Goal: Task Accomplishment & Management: Manage account settings

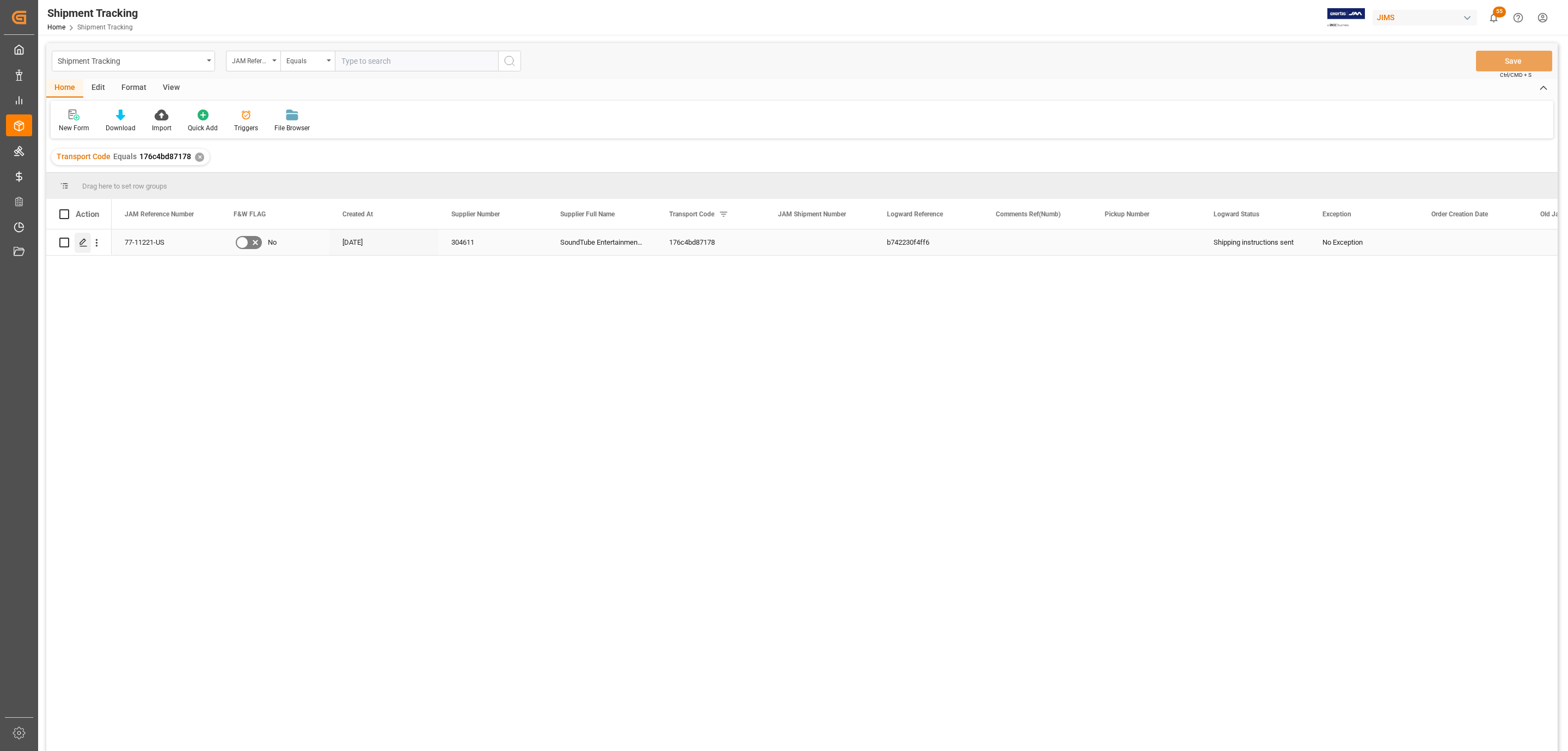
click at [79, 244] on icon "Press SPACE to select this row." at bounding box center [83, 242] width 9 height 9
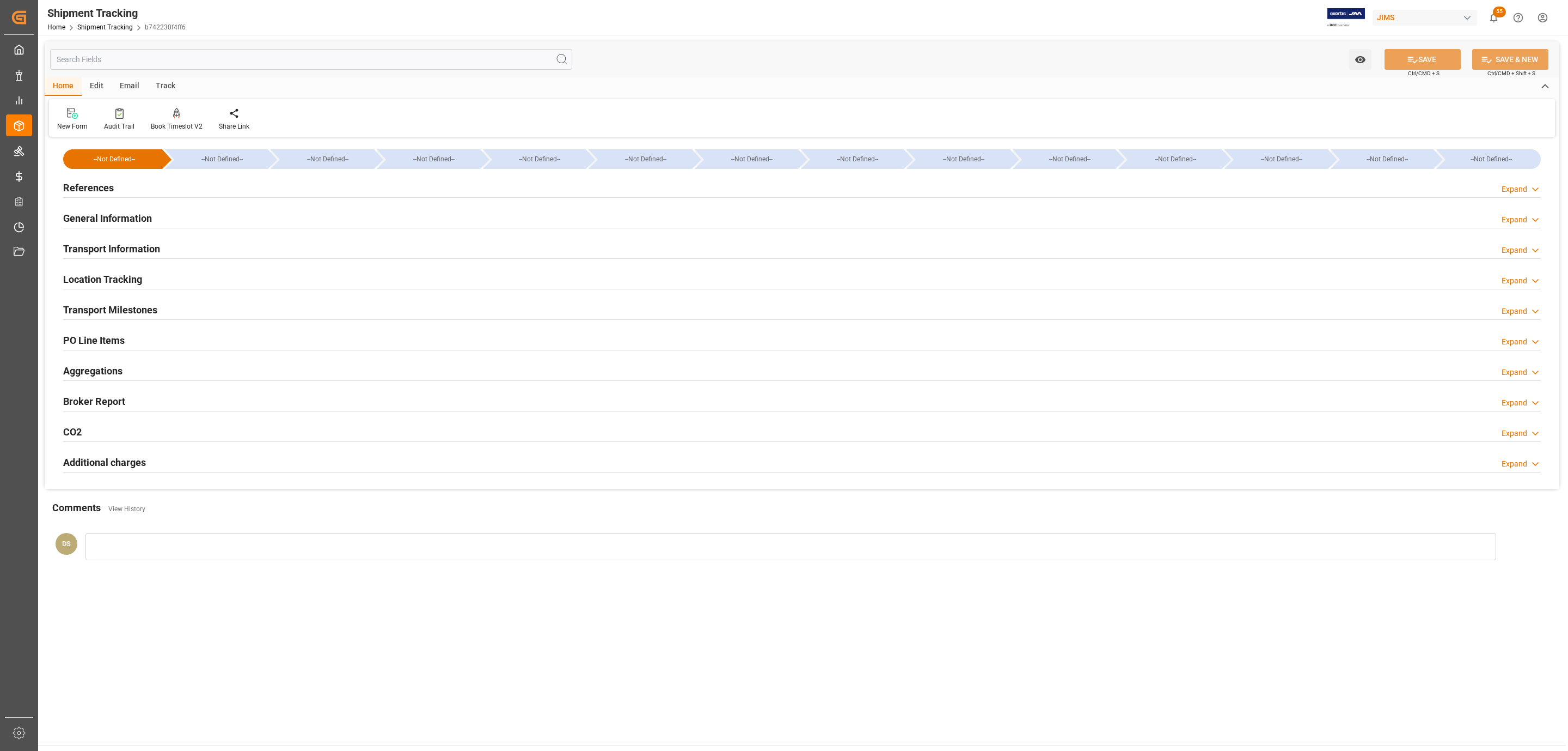
type input "[DATE]"
click at [133, 185] on div "References Expand" at bounding box center [802, 187] width 1478 height 21
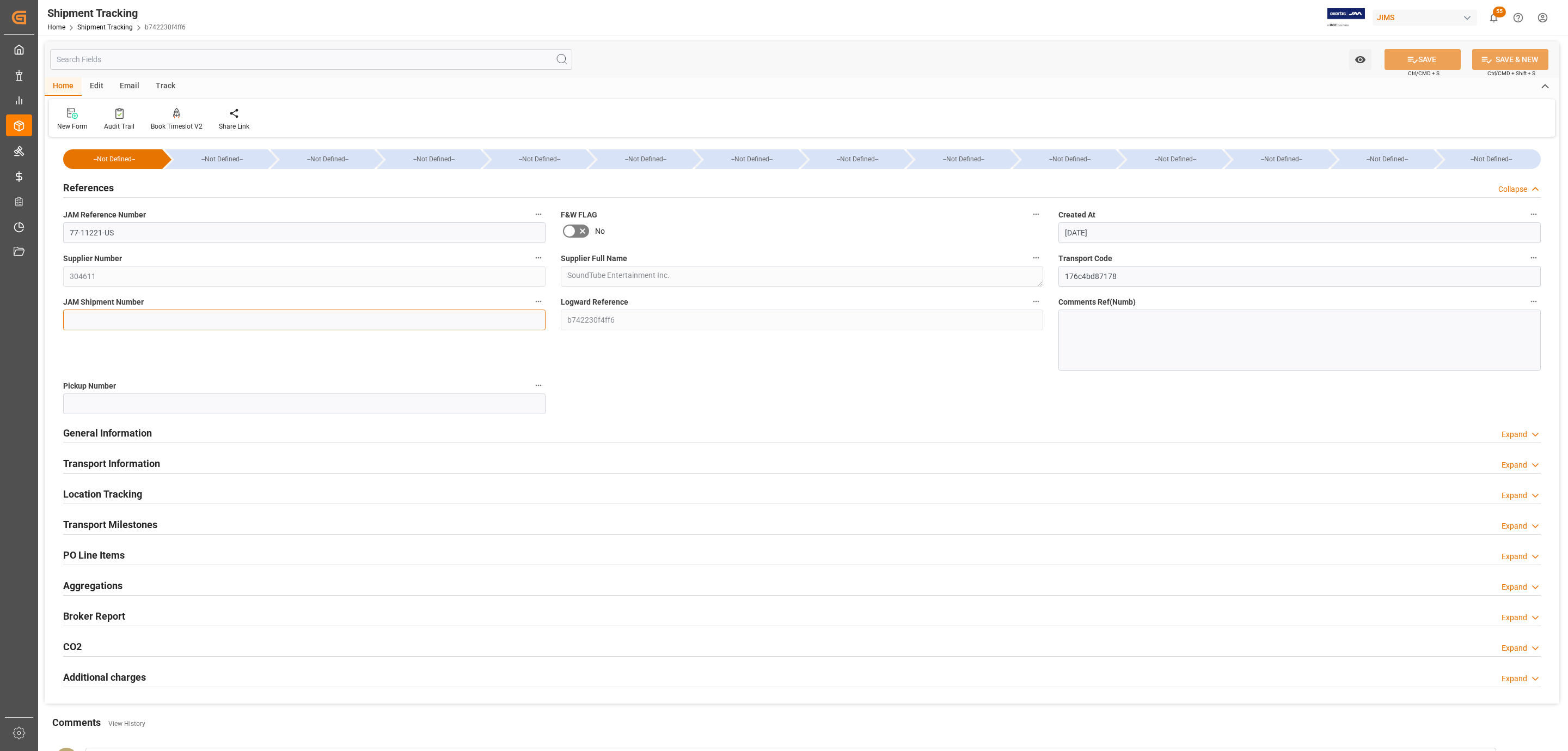
click at [132, 319] on input at bounding box center [304, 320] width 482 height 21
paste input "73172"
type input "73172"
click at [1409, 49] on button "SAVE" at bounding box center [1423, 59] width 76 height 21
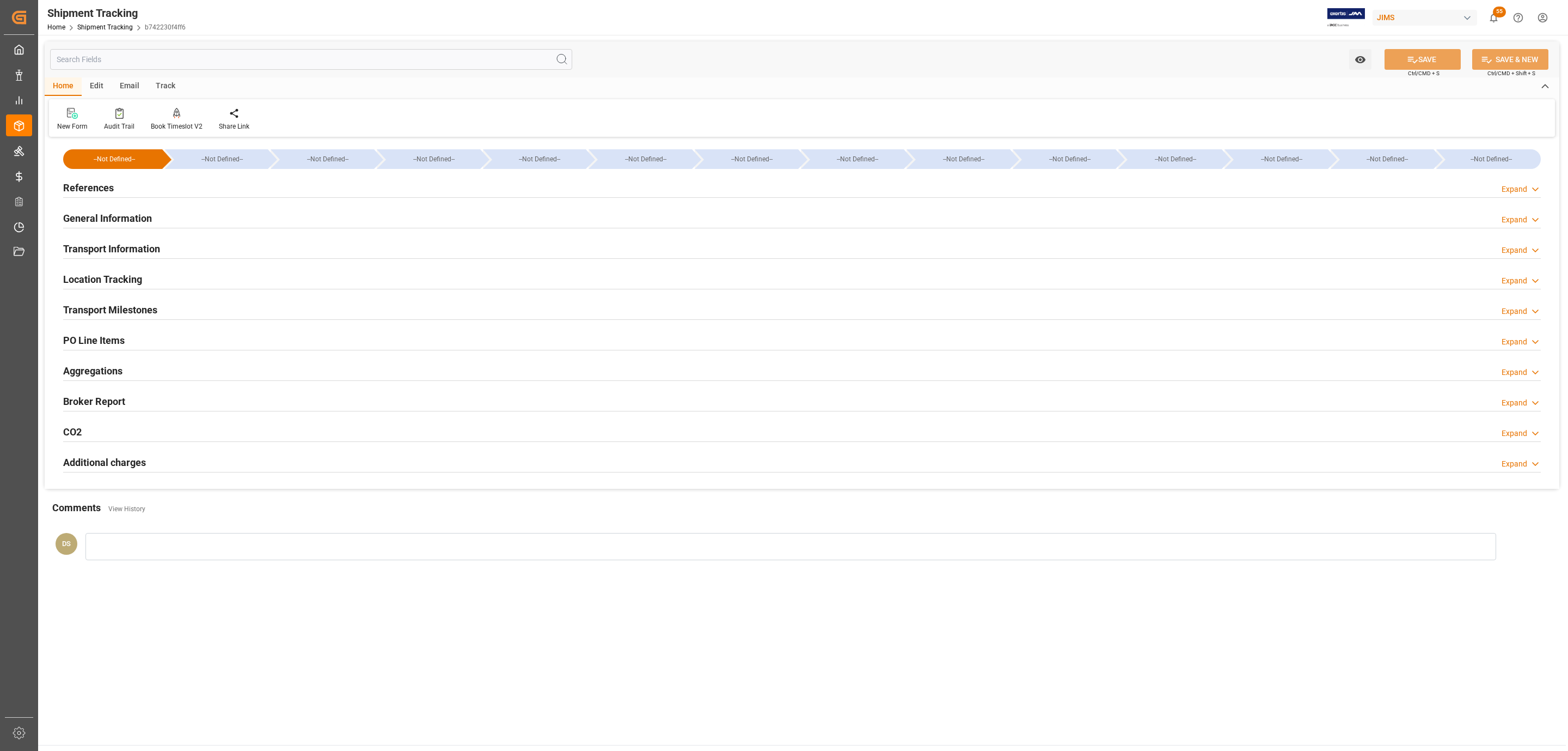
click at [147, 187] on div "References Expand" at bounding box center [802, 187] width 1478 height 21
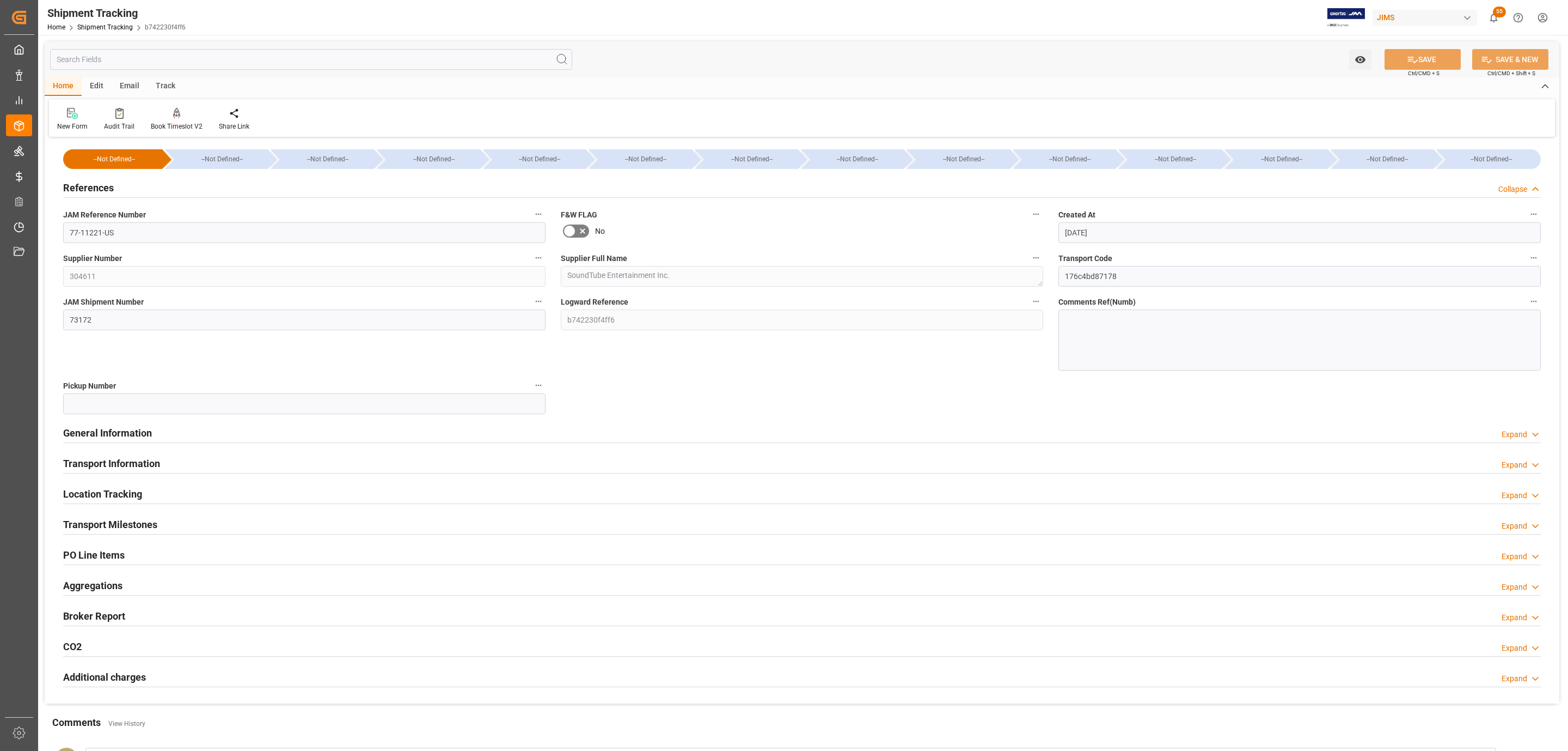
click at [147, 187] on div "References Collapse" at bounding box center [802, 187] width 1478 height 21
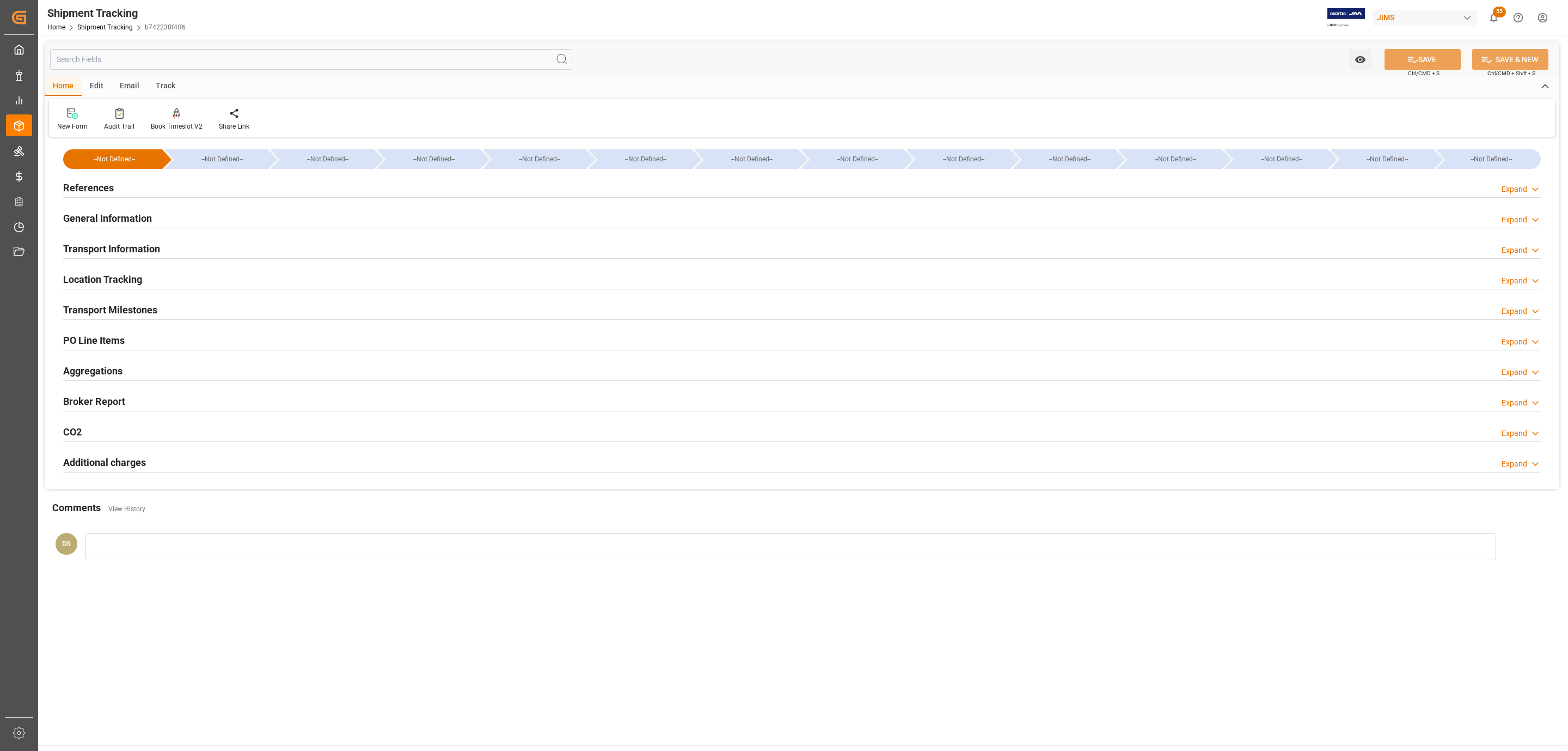
click at [121, 312] on h2 "Transport Milestones" at bounding box center [110, 309] width 94 height 15
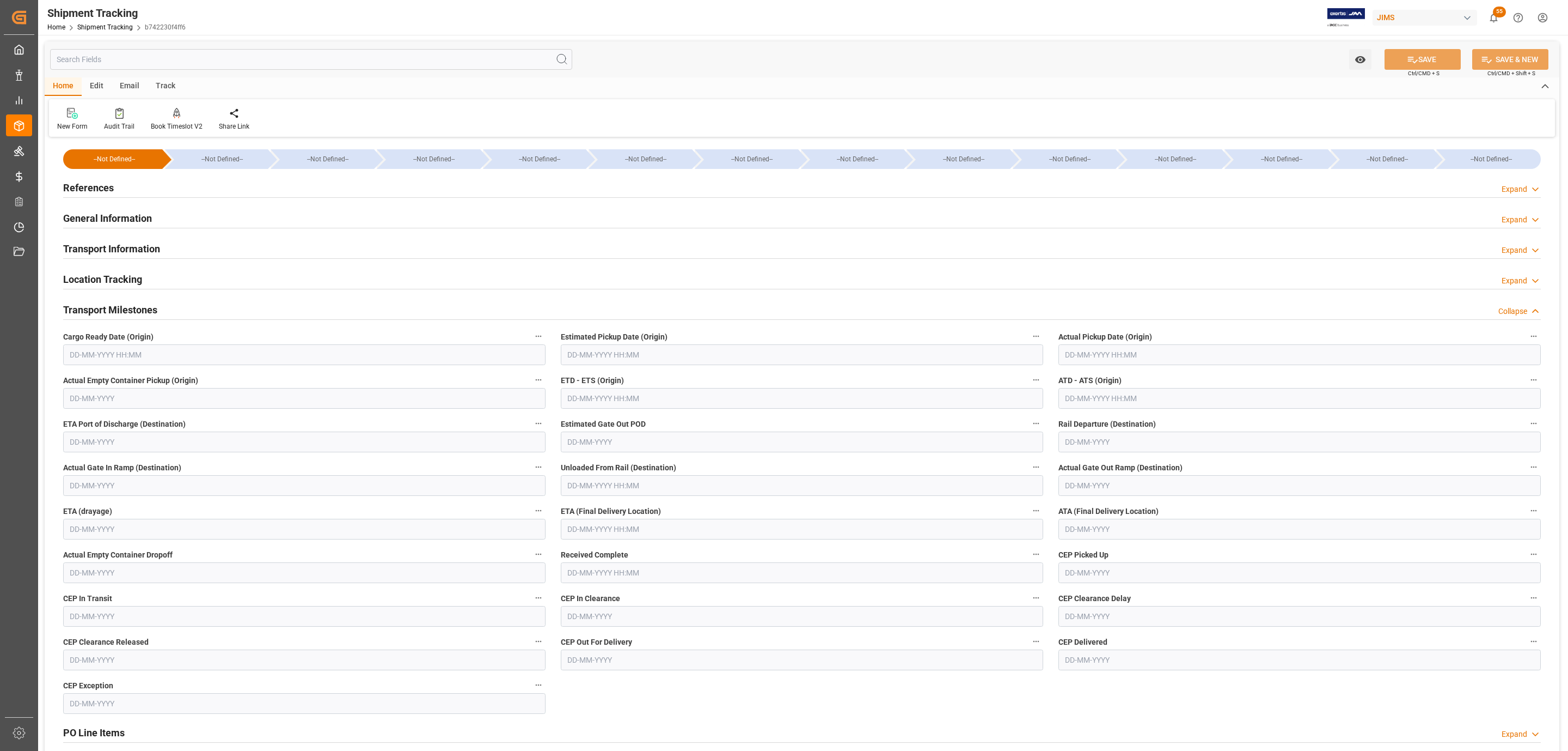
click at [93, 378] on span "Actual Empty Container Pickup (Origin)" at bounding box center [131, 380] width 135 height 12
click at [531, 378] on button "Actual Empty Container Pickup (Origin)" at bounding box center [538, 379] width 14 height 14
click at [94, 356] on div at bounding box center [784, 375] width 1568 height 751
click at [98, 345] on input "text" at bounding box center [304, 354] width 482 height 21
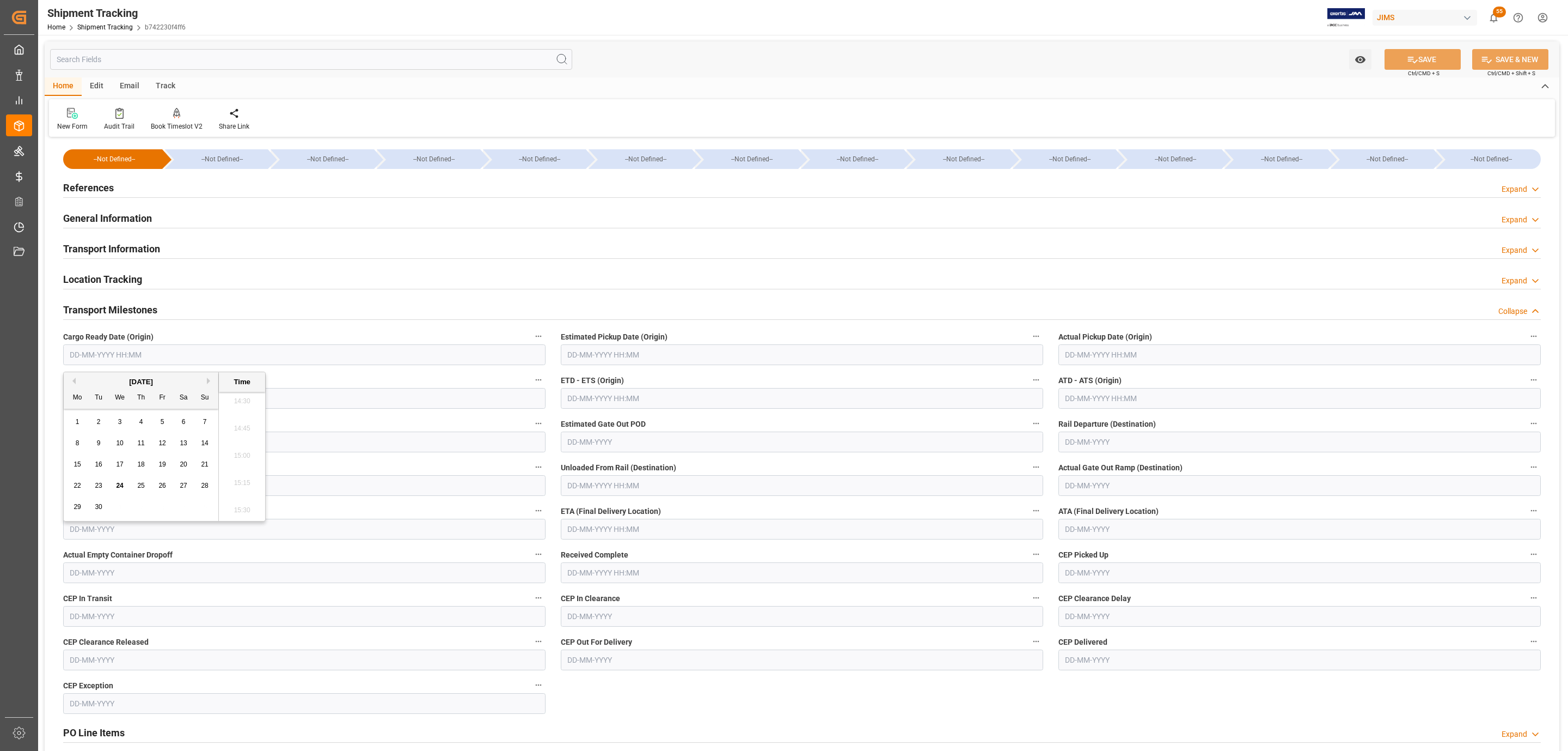
click at [114, 485] on div "24" at bounding box center [120, 485] width 13 height 13
type input "24-09-2025 00:00"
click at [612, 359] on input "text" at bounding box center [802, 354] width 482 height 21
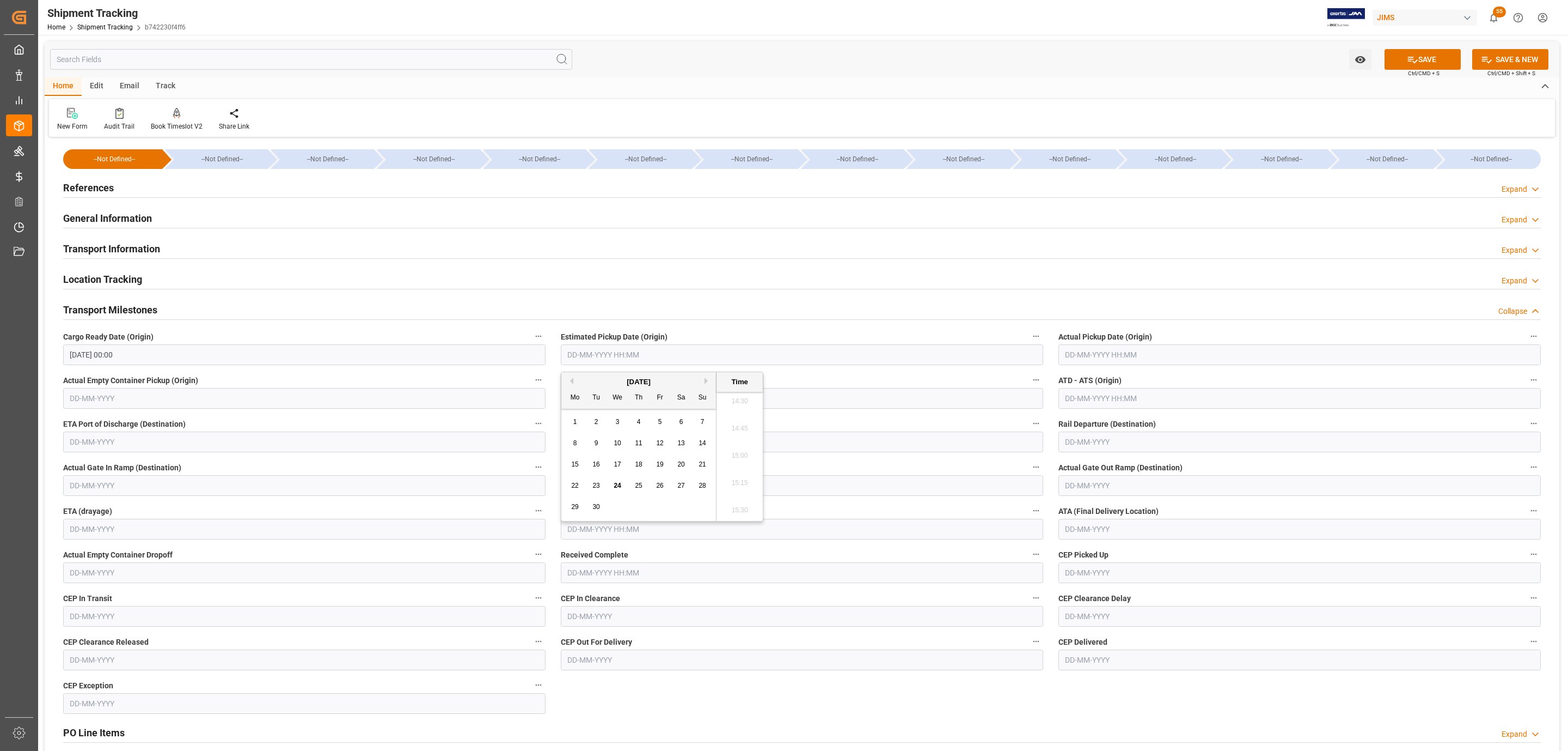
click at [614, 482] on span "24" at bounding box center [617, 485] width 7 height 8
type input "24-09-2025 00:00"
click at [1124, 353] on input "text" at bounding box center [1300, 354] width 482 height 21
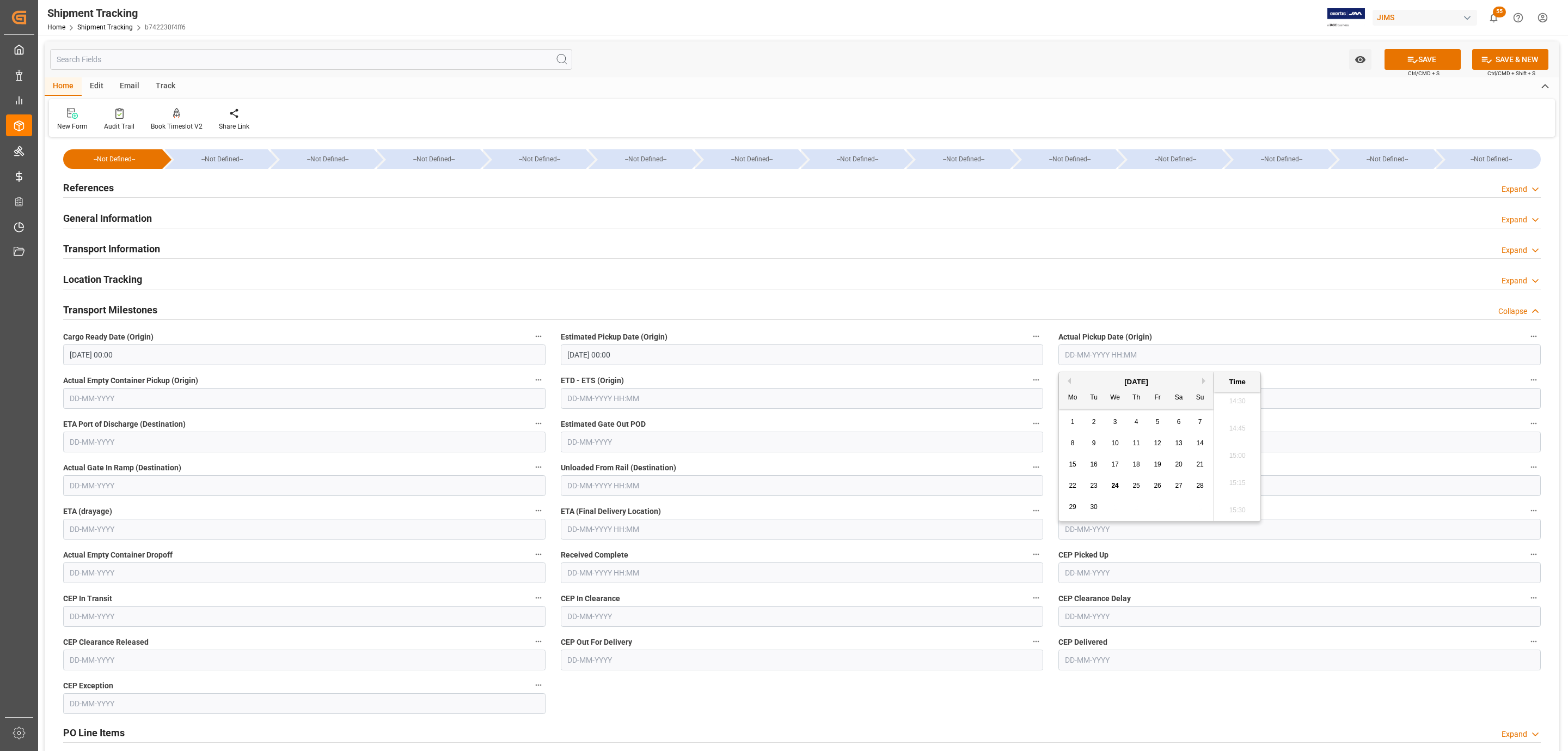
click at [1133, 485] on span "25" at bounding box center [1136, 485] width 7 height 8
type input "25-09-2025 00:00"
click at [611, 534] on input "text" at bounding box center [802, 529] width 482 height 21
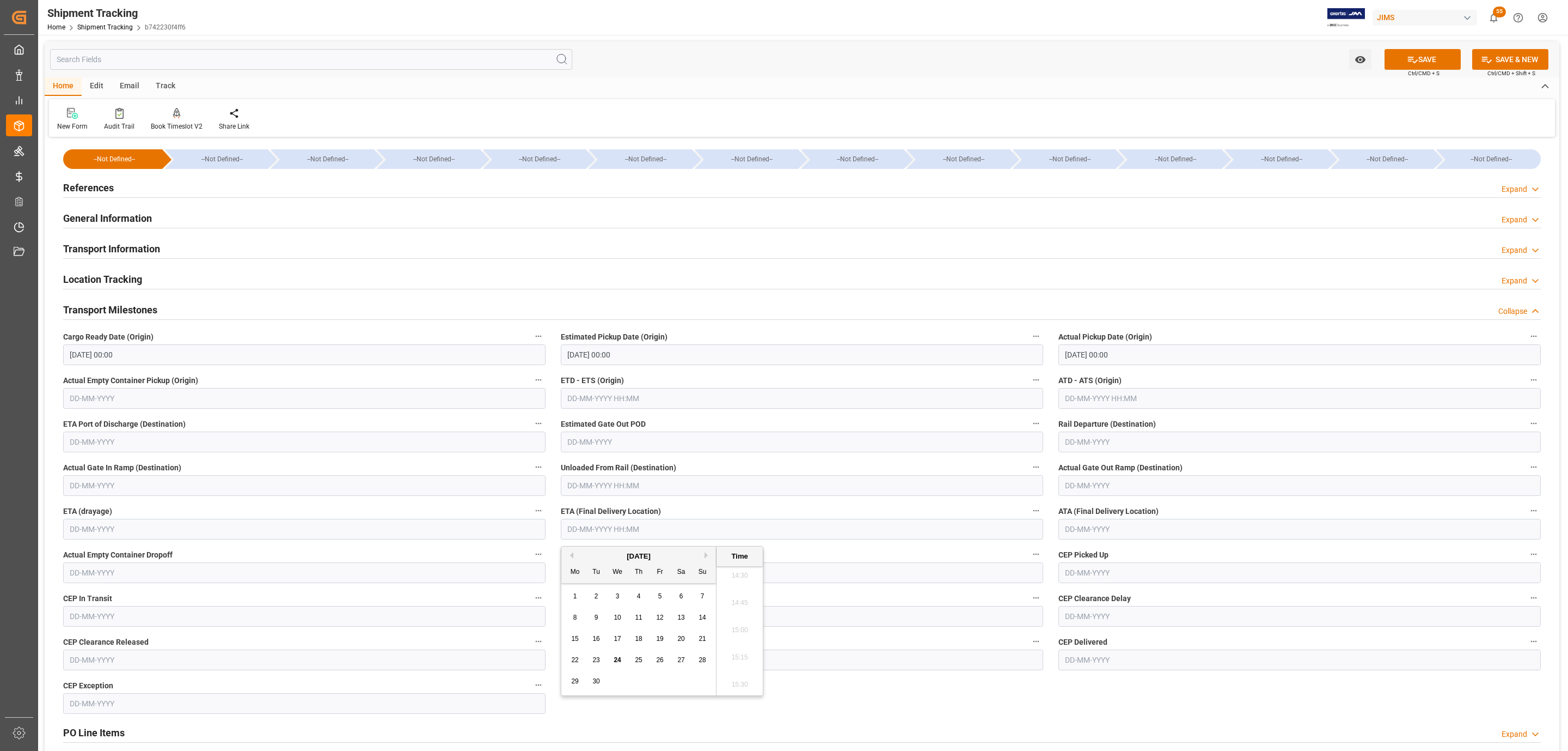
click at [603, 548] on div "September 2025 Mo Tu We Th Fr Sa Su" at bounding box center [639, 565] width 155 height 37
click at [595, 684] on span "30" at bounding box center [596, 681] width 7 height 8
type input "30-09-2025 00:00"
click at [1431, 61] on button "SAVE" at bounding box center [1423, 59] width 76 height 21
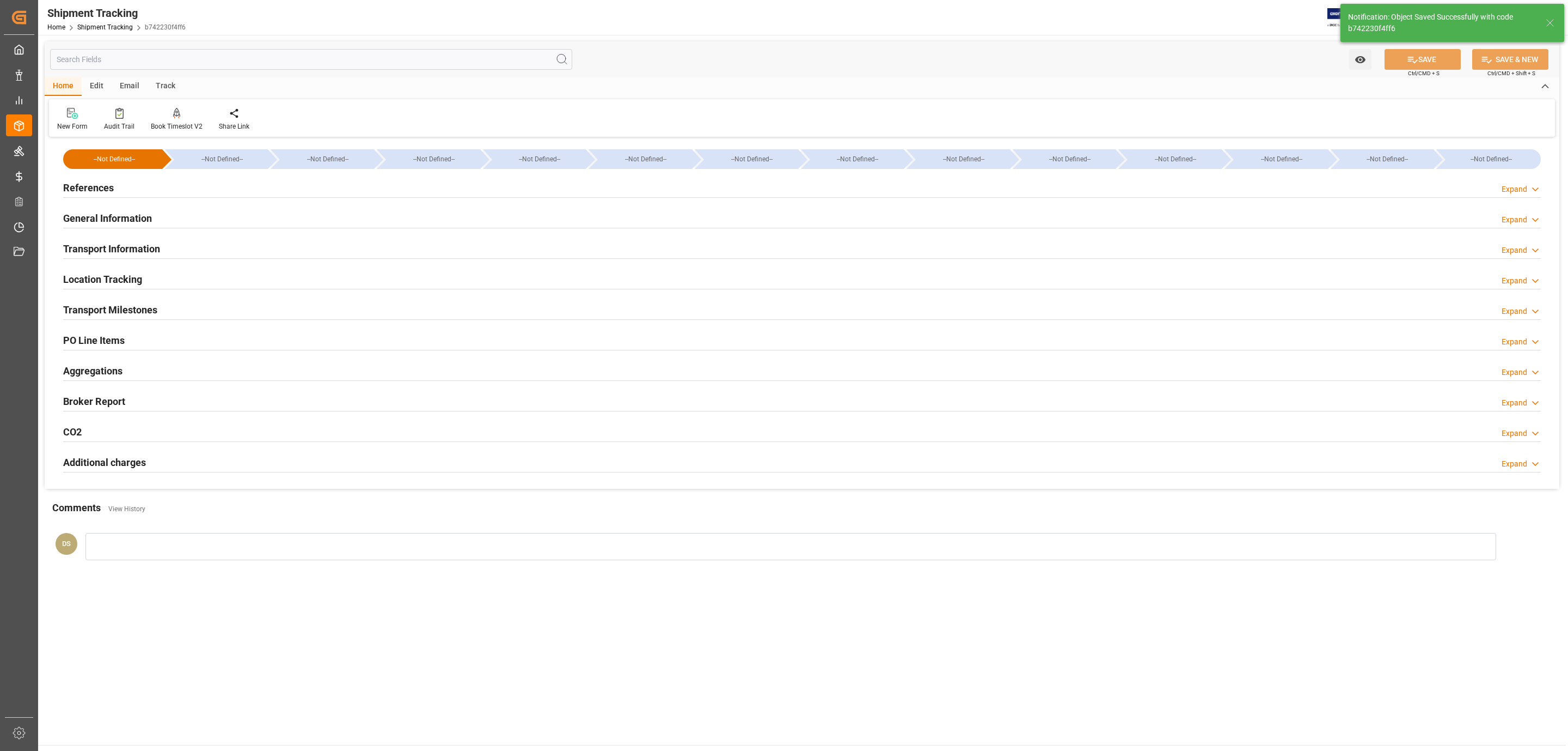
click at [198, 239] on div "Transport Information Expand" at bounding box center [802, 248] width 1478 height 21
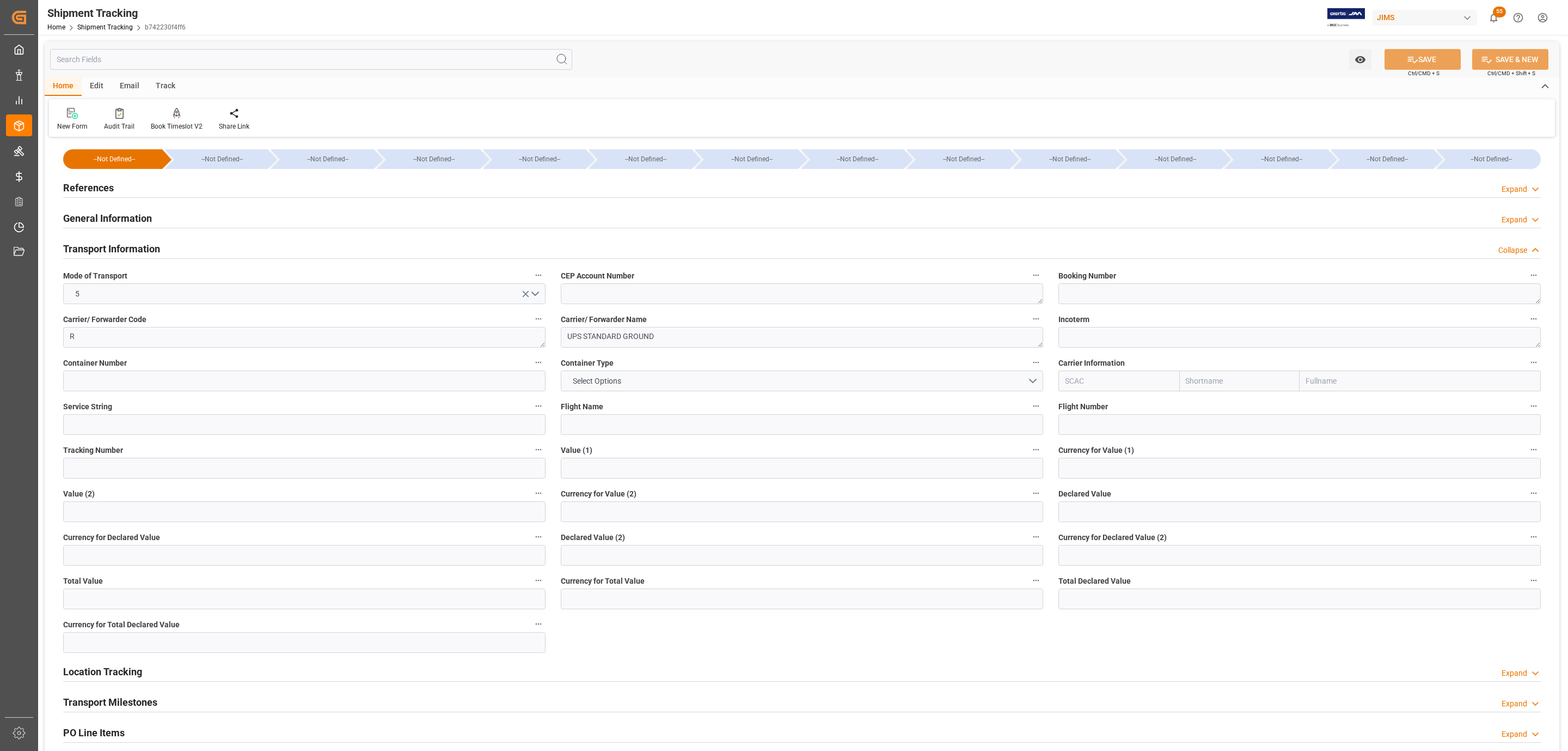
drag, startPoint x: 1055, startPoint y: 515, endPoint x: 1081, endPoint y: 510, distance: 26.5
click at [1064, 513] on div "Declared Value" at bounding box center [1300, 504] width 498 height 44
click at [1081, 510] on input "text" at bounding box center [1300, 512] width 482 height 21
type input "1050"
type input "USD"
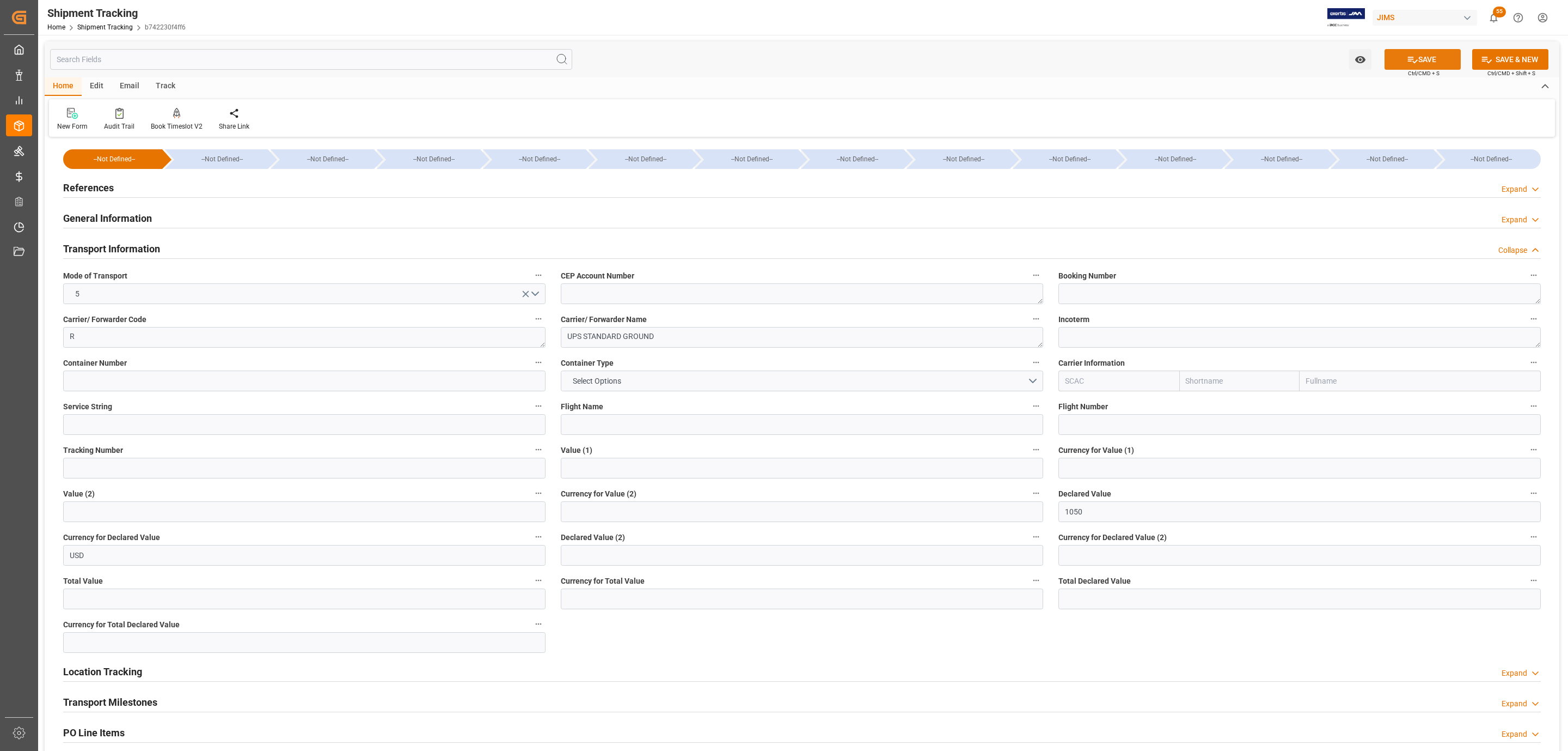
click at [1419, 58] on button "SAVE" at bounding box center [1423, 59] width 76 height 21
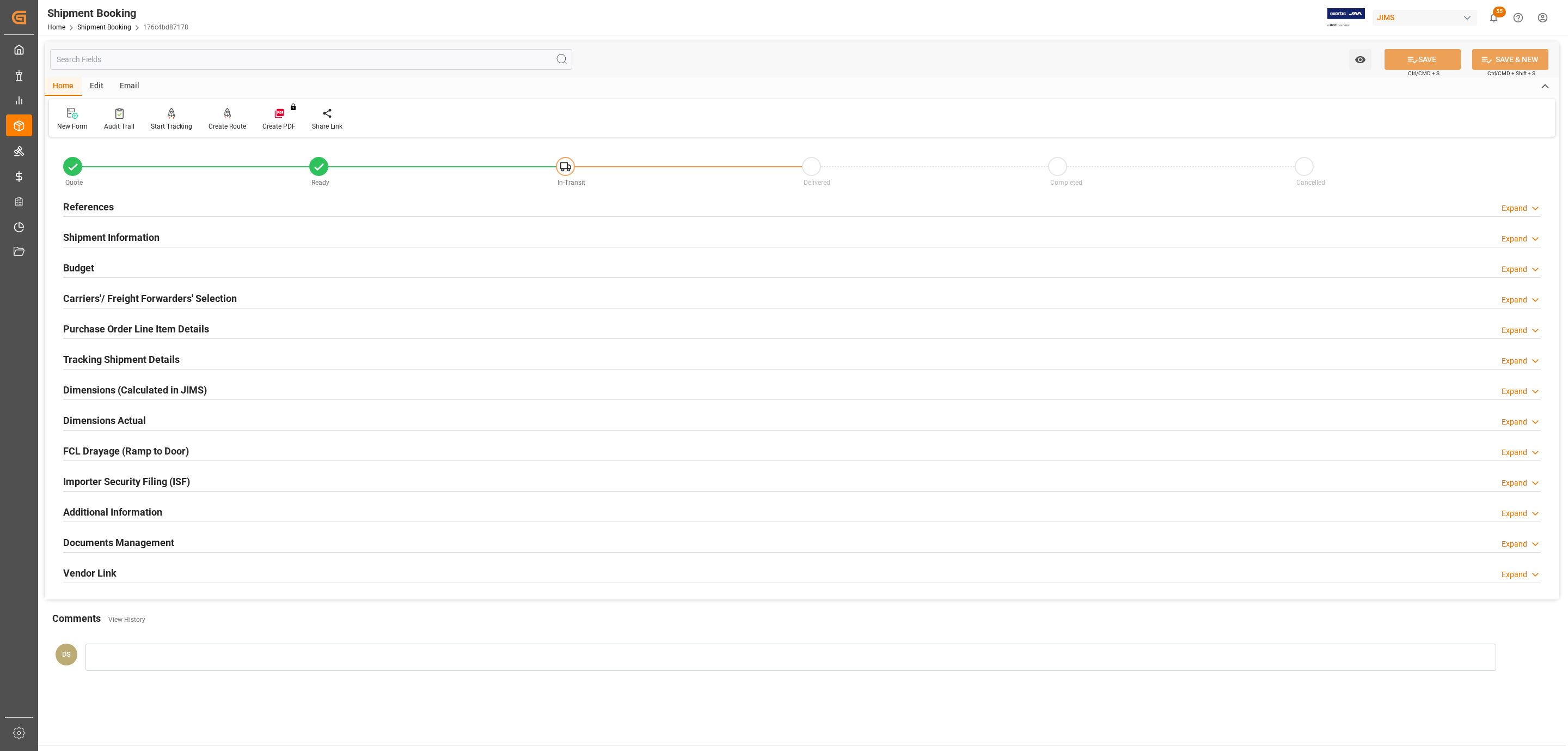
click at [127, 353] on h2 "Tracking Shipment Details" at bounding box center [121, 359] width 116 height 15
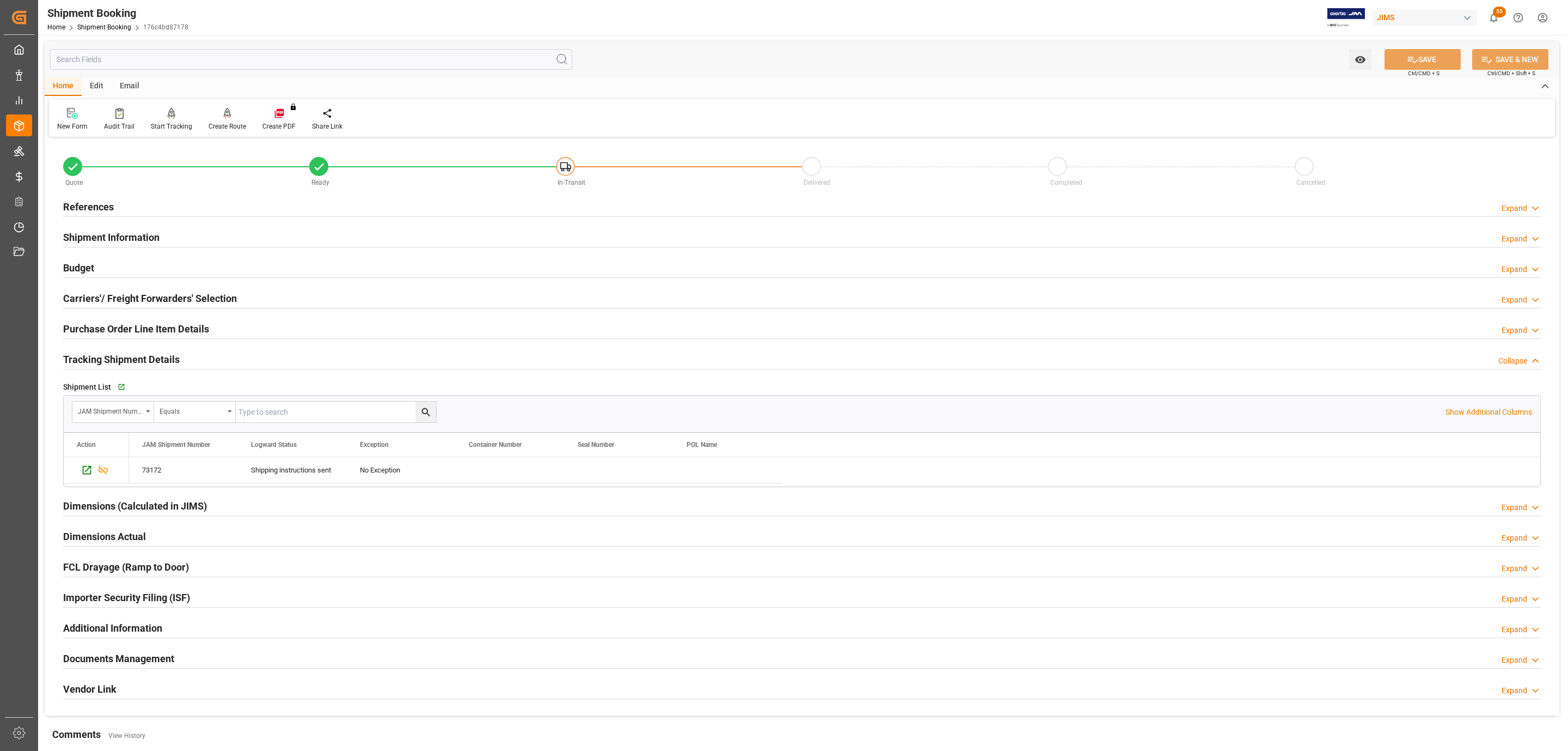
click at [99, 661] on h2 "Documents Management" at bounding box center [119, 658] width 111 height 15
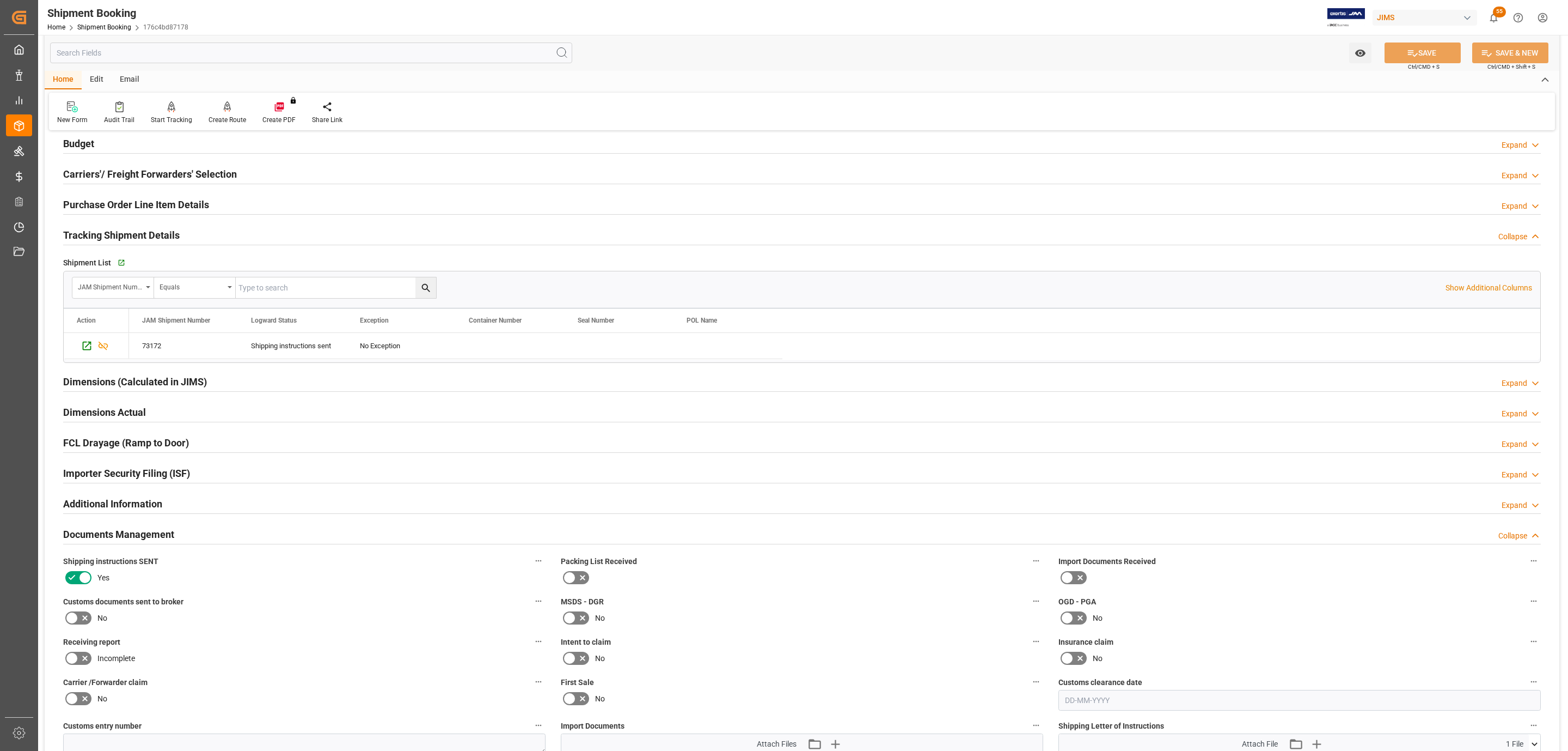
scroll to position [327, 0]
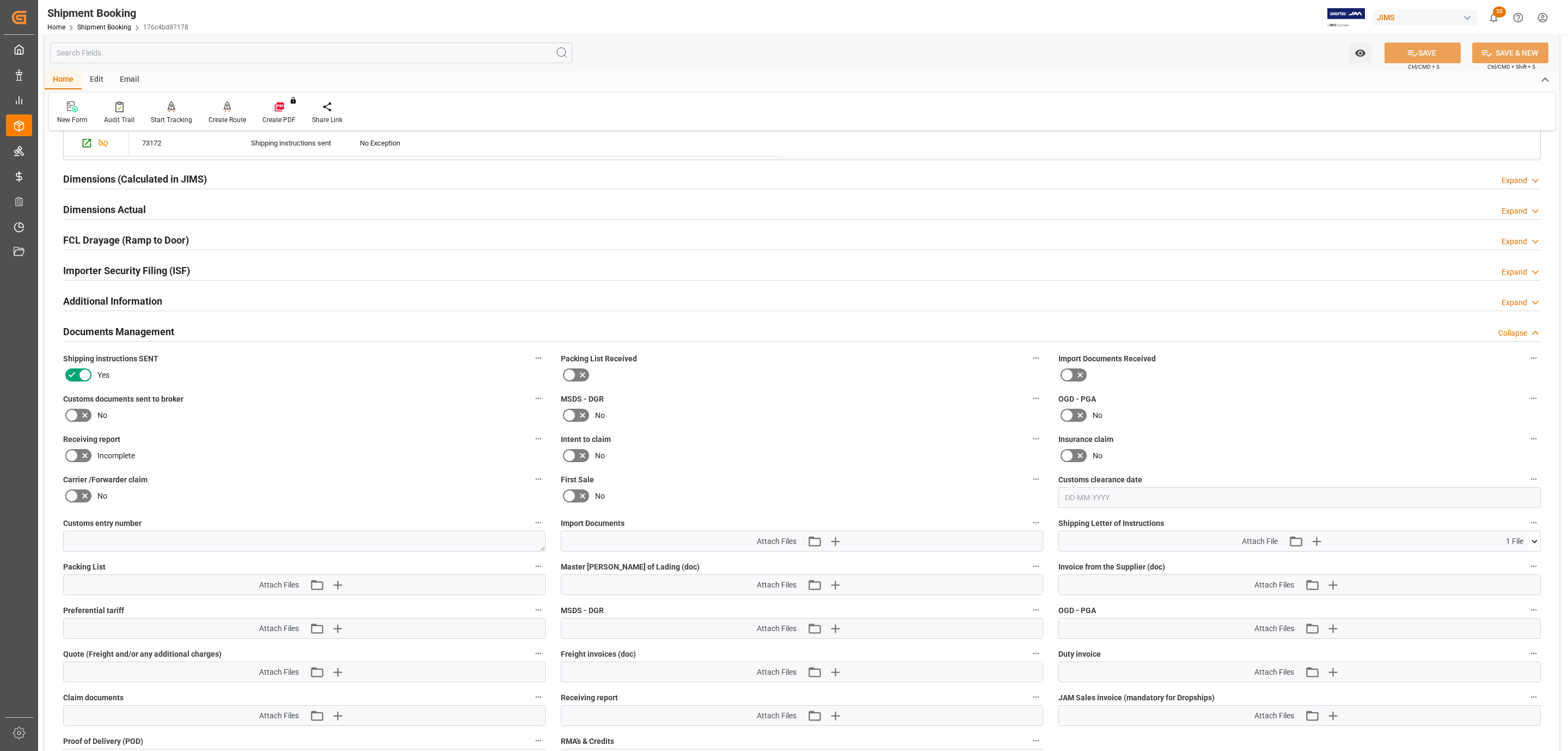
click at [138, 336] on h2 "Documents Management" at bounding box center [119, 331] width 111 height 15
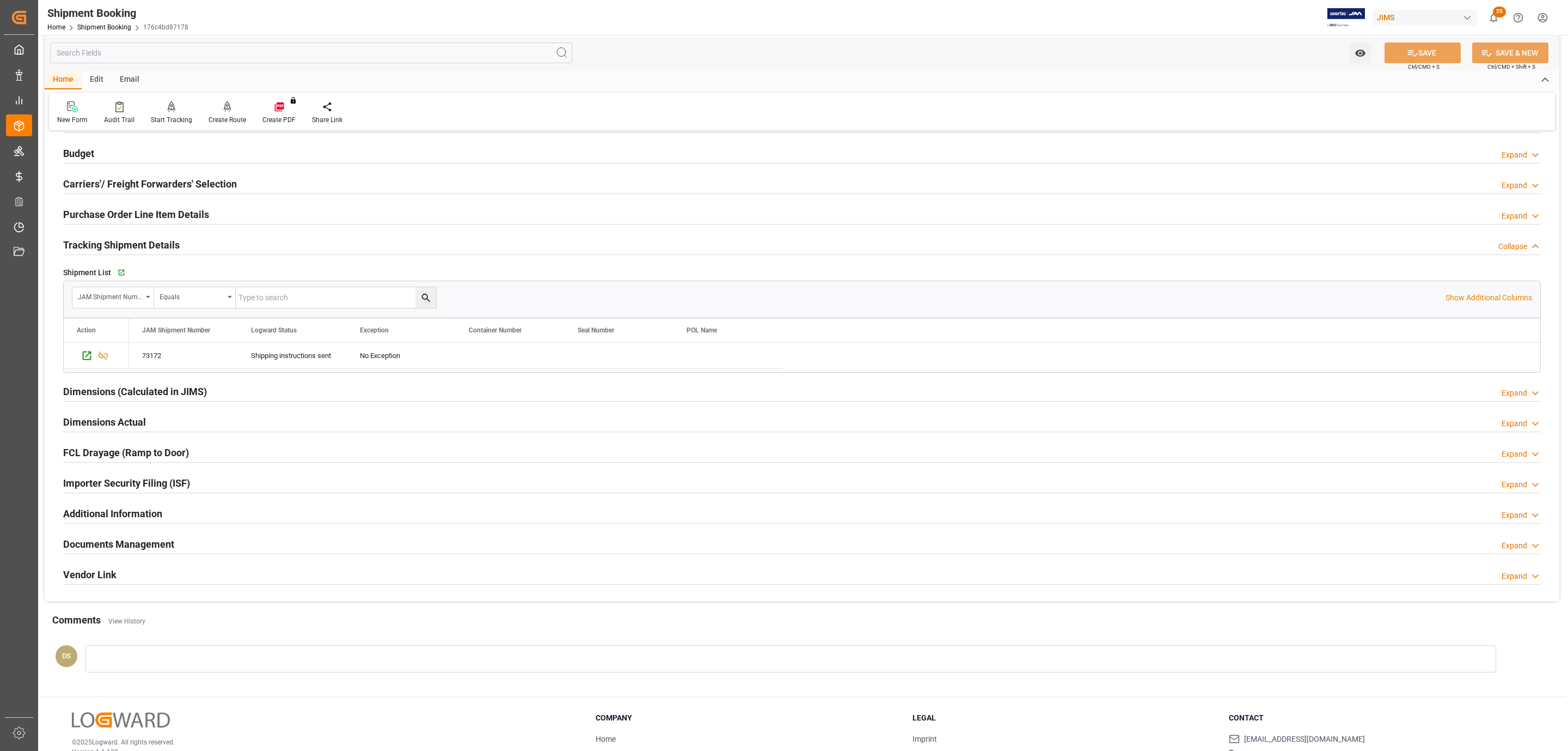
scroll to position [0, 0]
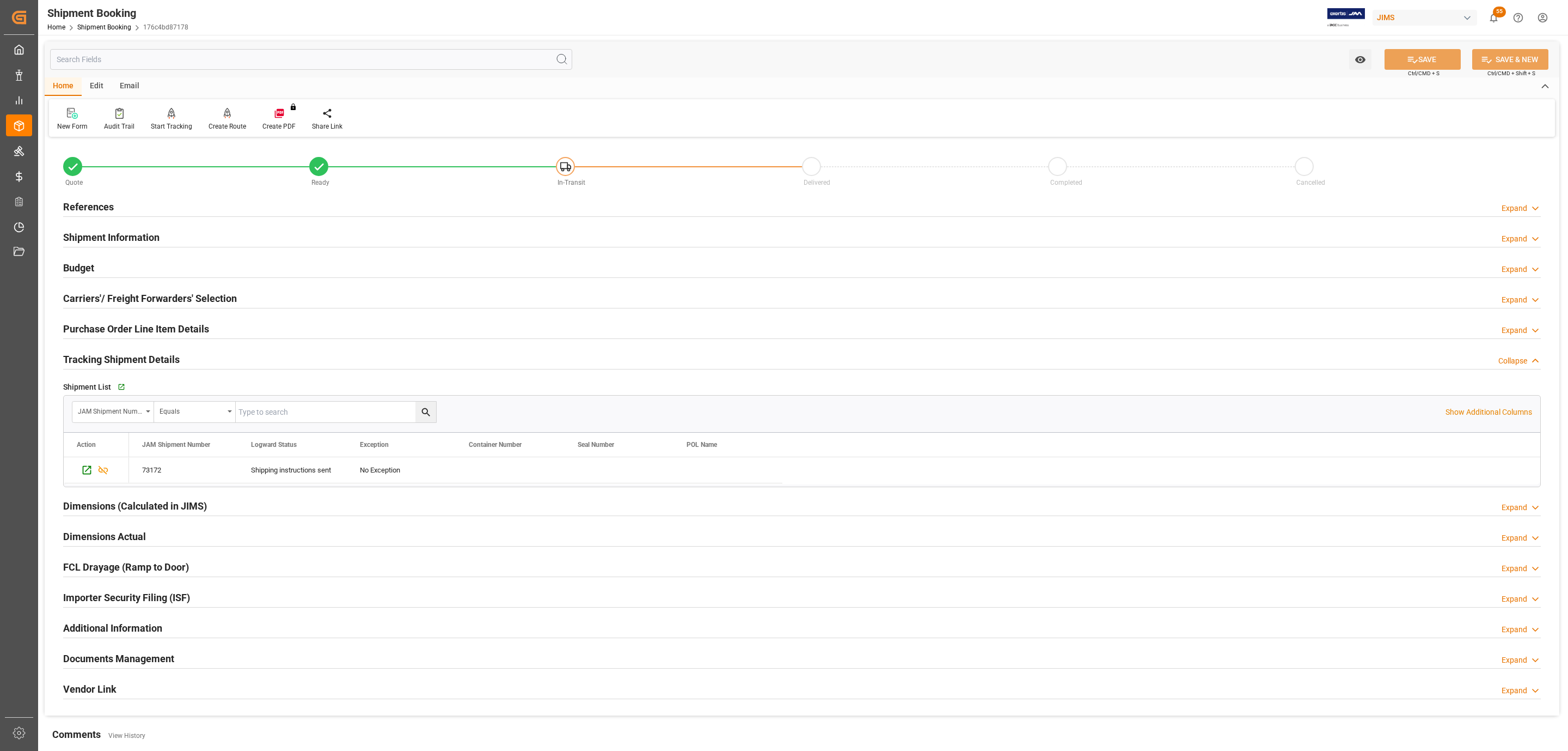
click at [136, 366] on h2 "Tracking Shipment Details" at bounding box center [121, 359] width 116 height 15
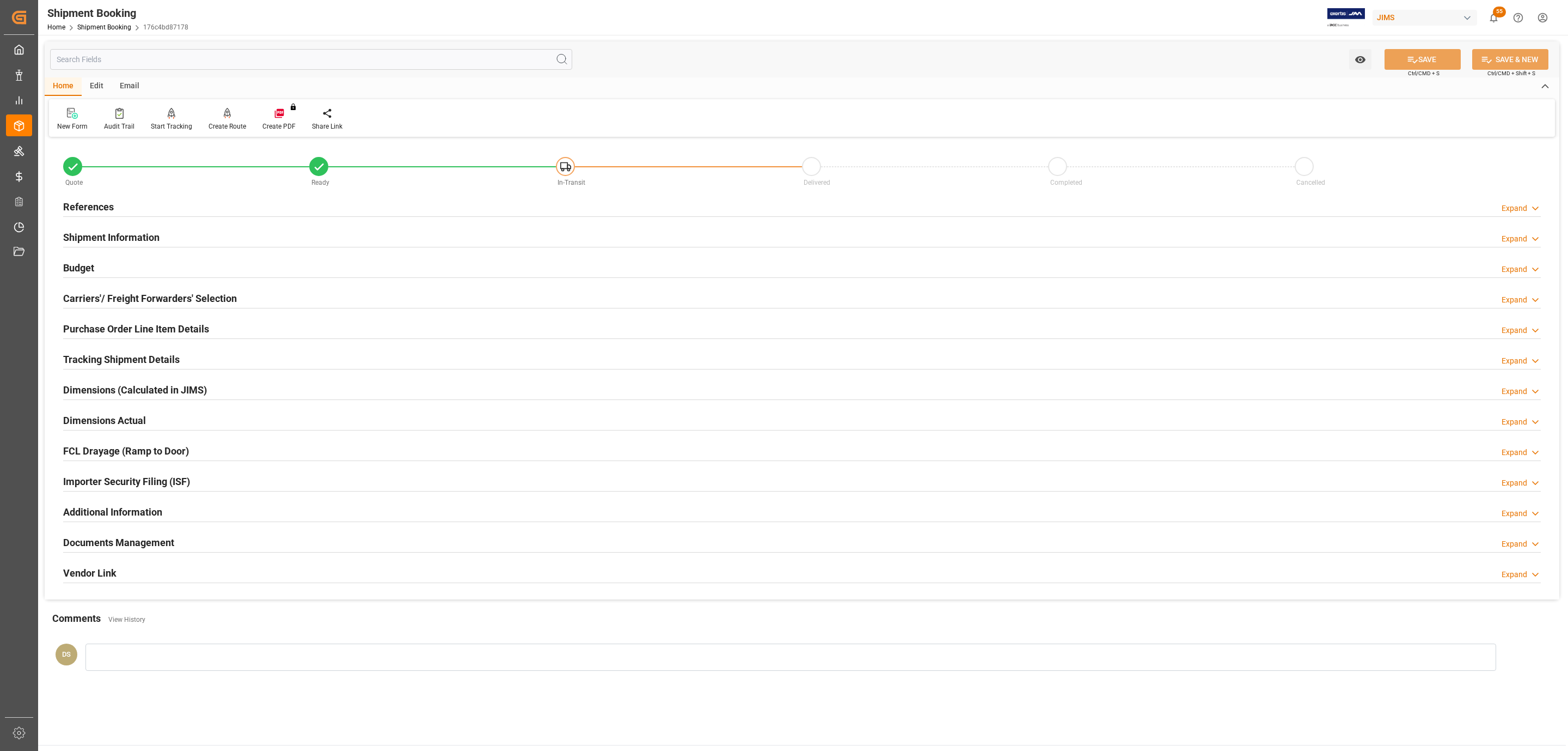
click at [115, 281] on div "Budget Expand" at bounding box center [802, 268] width 1493 height 30
click at [116, 270] on div "Budget Expand" at bounding box center [802, 267] width 1478 height 21
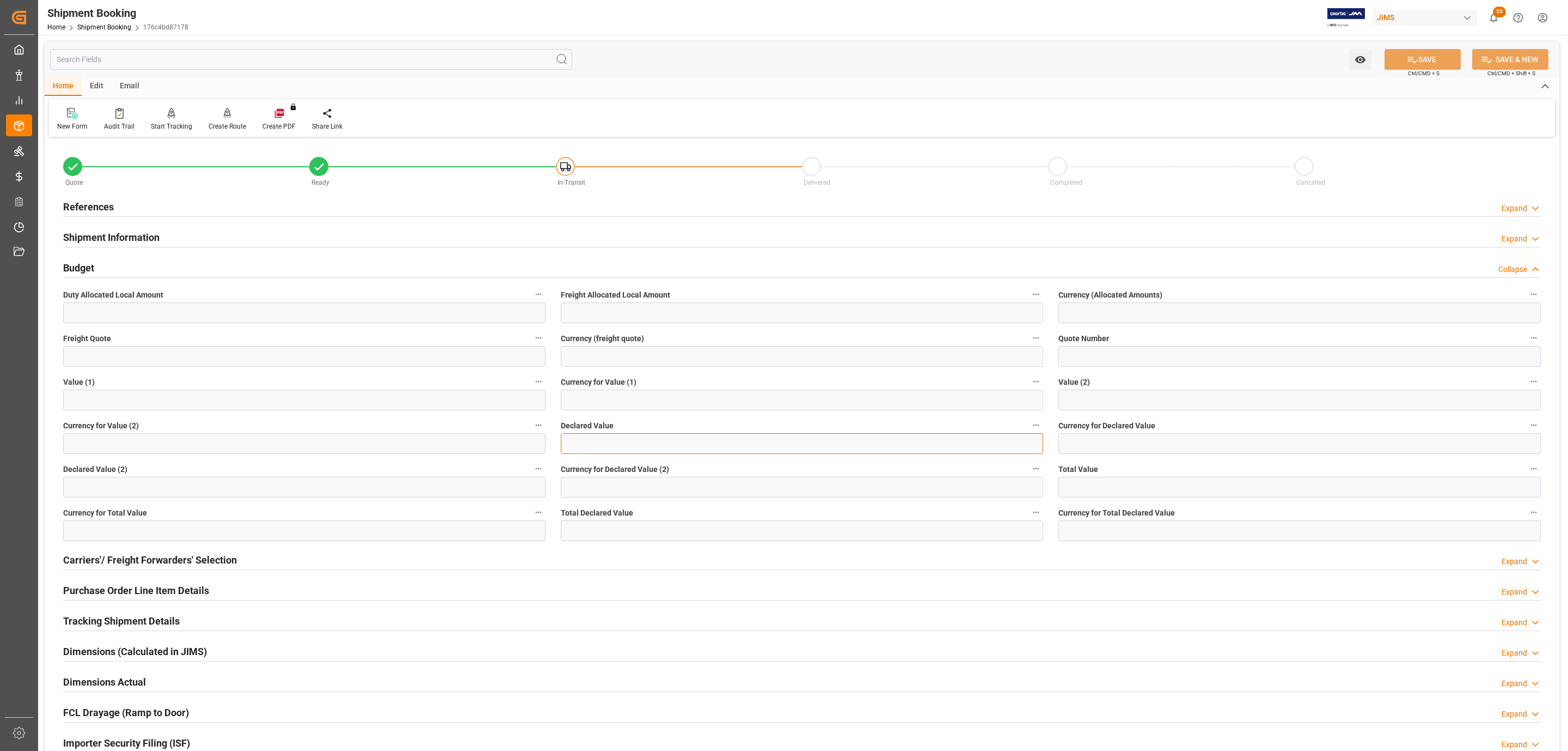
click at [586, 453] on input "text" at bounding box center [802, 443] width 482 height 21
type input "1050"
type input "USD"
click at [1416, 58] on button "SAVE" at bounding box center [1423, 59] width 76 height 21
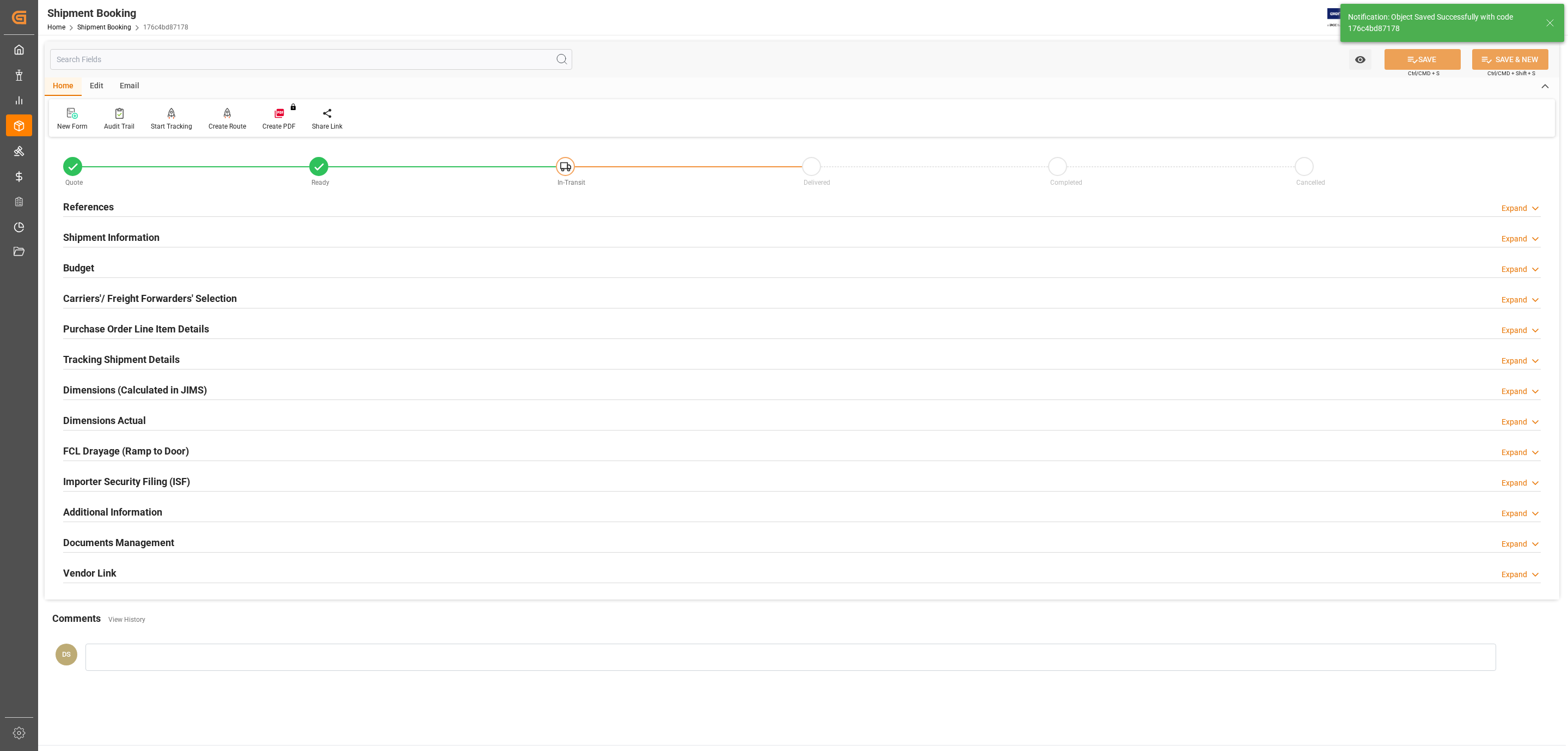
click at [118, 266] on div "Budget Expand" at bounding box center [802, 267] width 1478 height 21
